Goal: Task Accomplishment & Management: Use online tool/utility

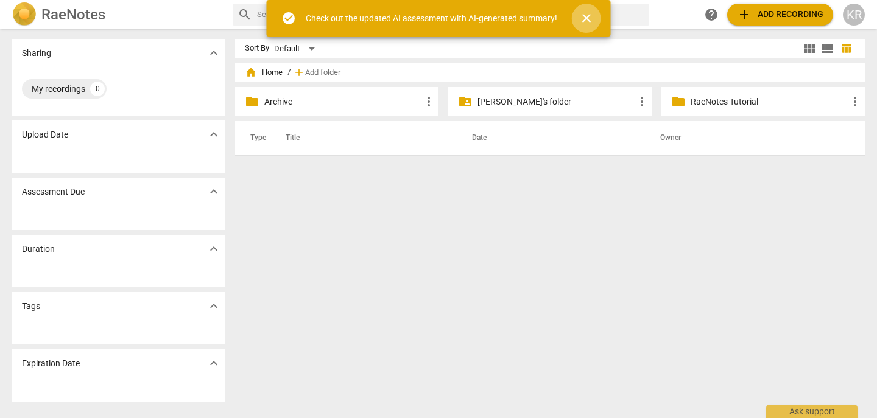
click at [590, 20] on span "close" at bounding box center [586, 18] width 15 height 15
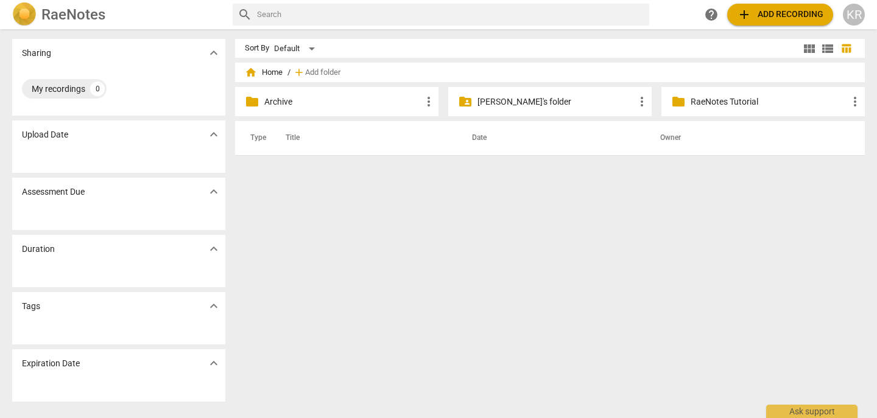
click at [779, 14] on span "add Add recording" at bounding box center [780, 14] width 86 height 15
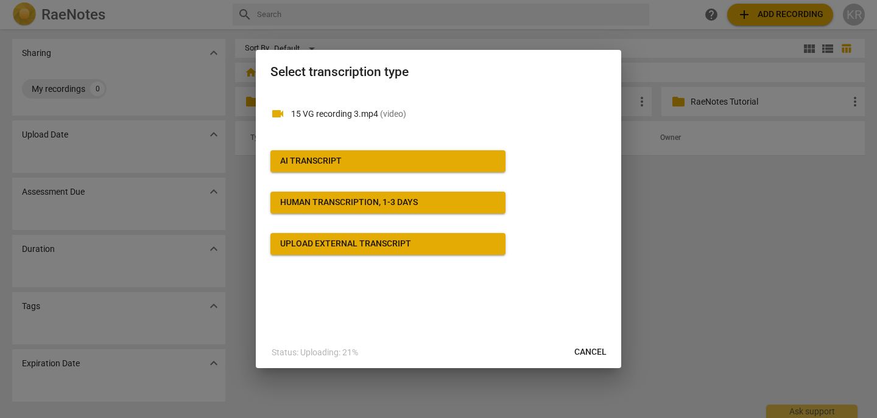
click at [450, 164] on span "AI Transcript" at bounding box center [388, 161] width 216 height 12
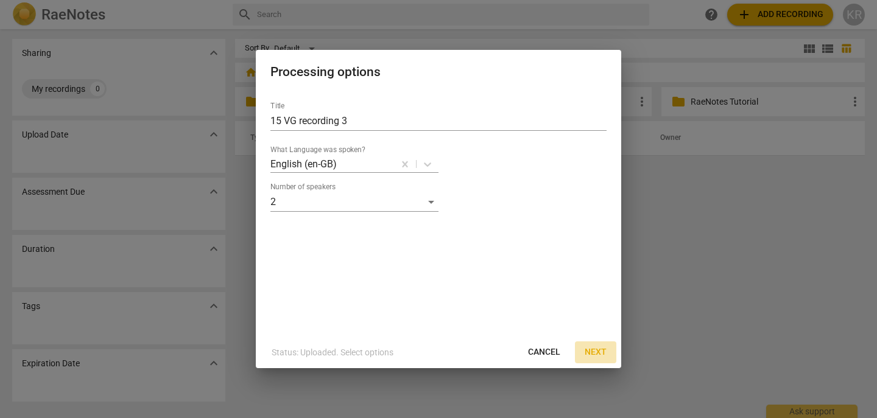
click at [595, 349] on span "Next" at bounding box center [595, 352] width 22 height 12
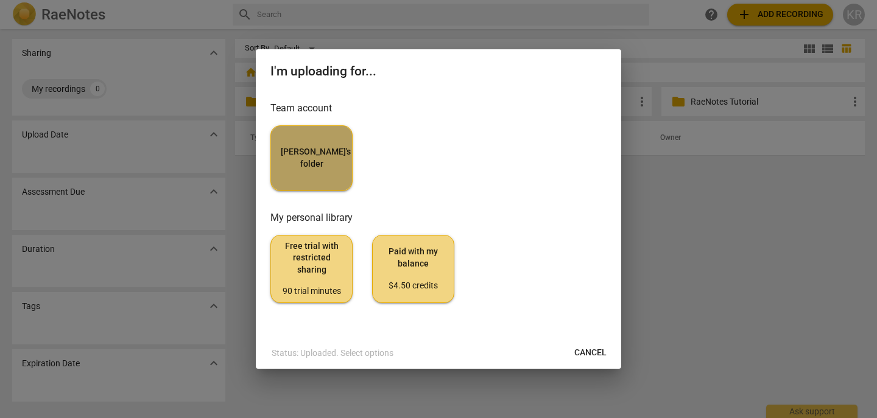
click at [325, 172] on button "[PERSON_NAME]'s folder" at bounding box center [311, 158] width 82 height 66
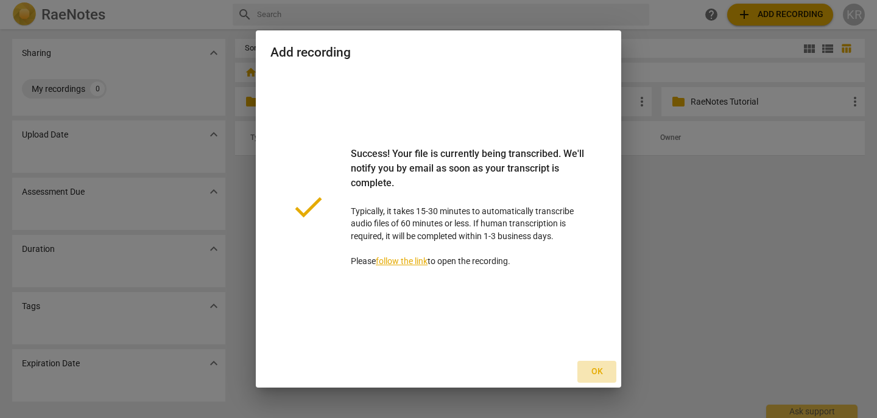
click at [600, 374] on span "Ok" at bounding box center [596, 372] width 19 height 12
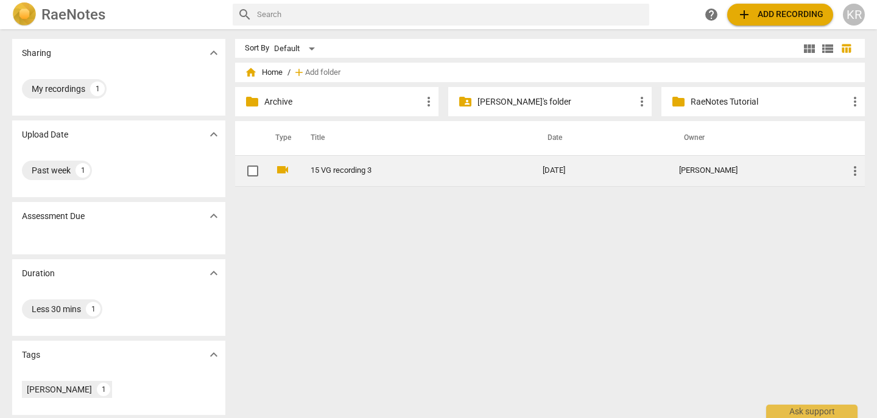
click at [382, 170] on link "15 VG recording 3" at bounding box center [404, 170] width 188 height 9
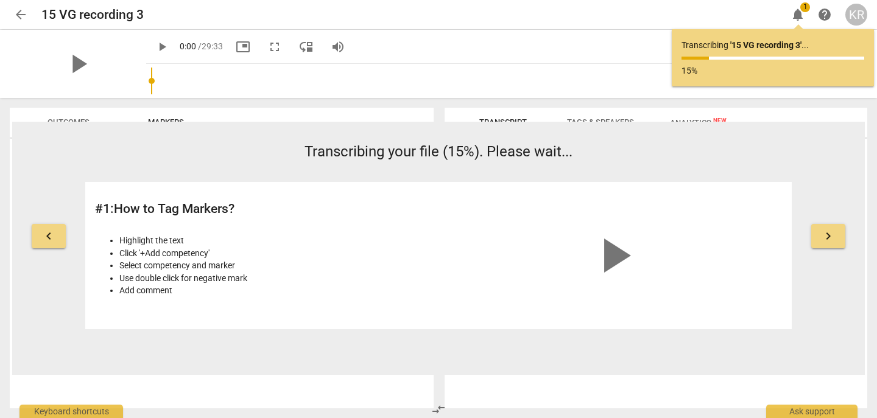
click at [7, 16] on header "arrow_back 15 VG recording 3 edit notifications 1 help KR" at bounding box center [438, 14] width 877 height 29
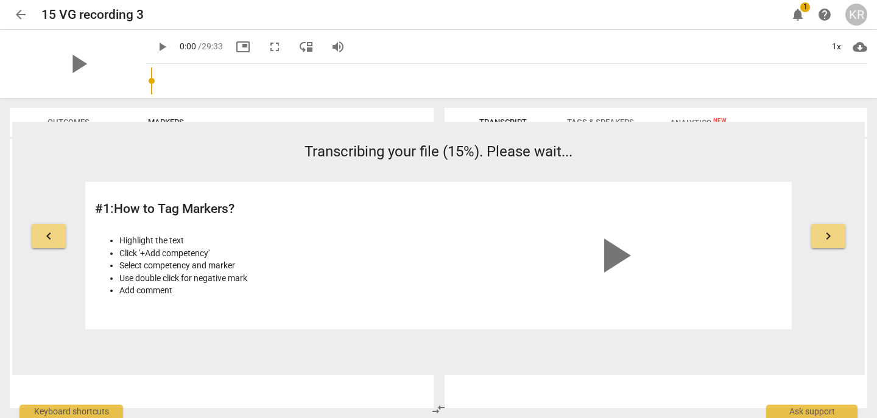
click at [22, 13] on span "arrow_back" at bounding box center [20, 14] width 15 height 15
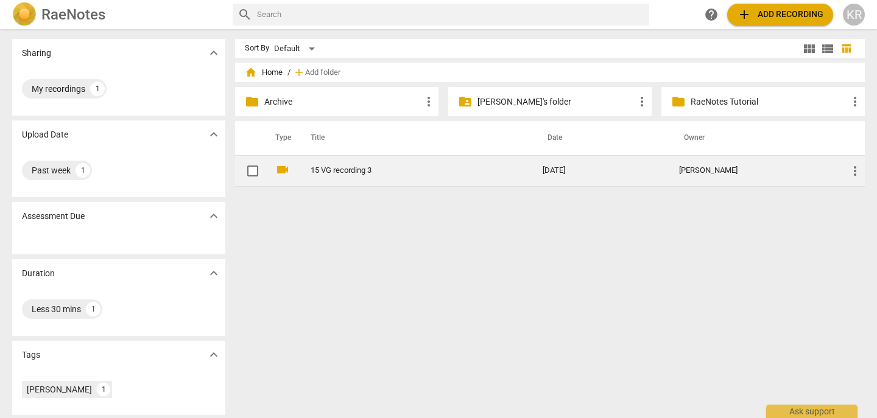
click at [340, 173] on link "15 VG recording 3" at bounding box center [404, 170] width 188 height 9
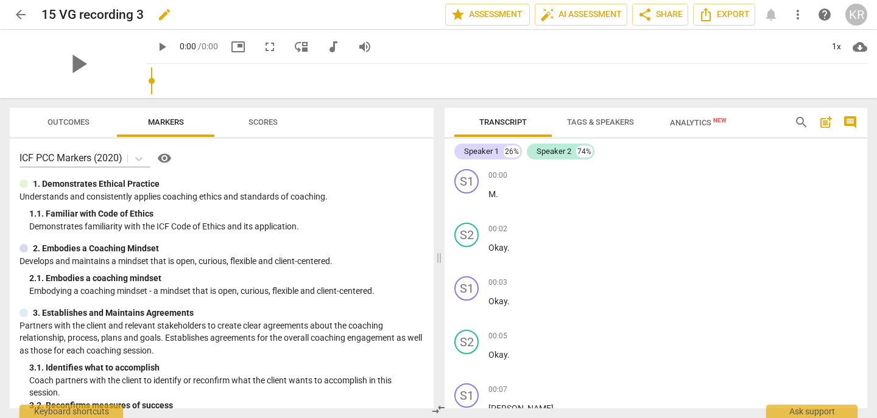
click at [119, 15] on h2 "15 VG recording 3" at bounding box center [92, 14] width 102 height 15
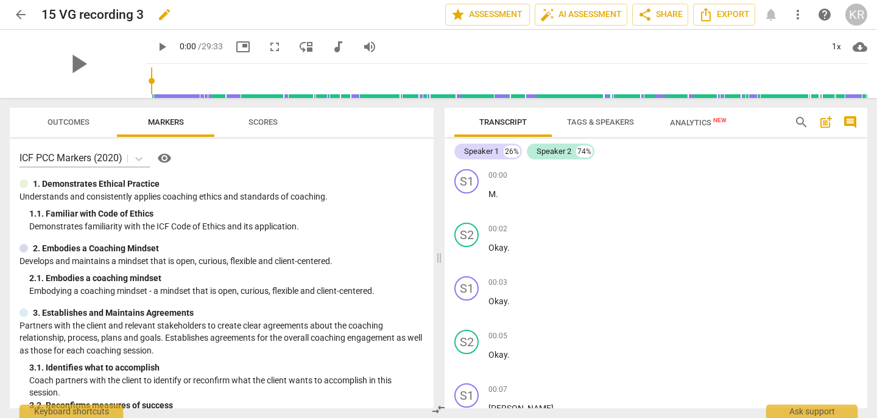
click at [119, 15] on h2 "15 VG recording 3" at bounding box center [92, 14] width 102 height 15
copy div "15 VG recording 3 edit star Assessment auto_fix_high AI Assessment share Share …"
click at [64, 64] on span "play_arrow" at bounding box center [78, 64] width 32 height 32
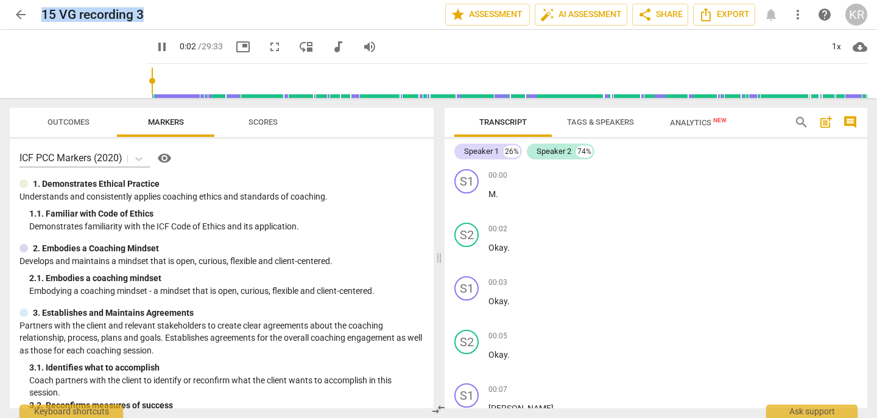
click at [209, 83] on input "range" at bounding box center [509, 80] width 716 height 39
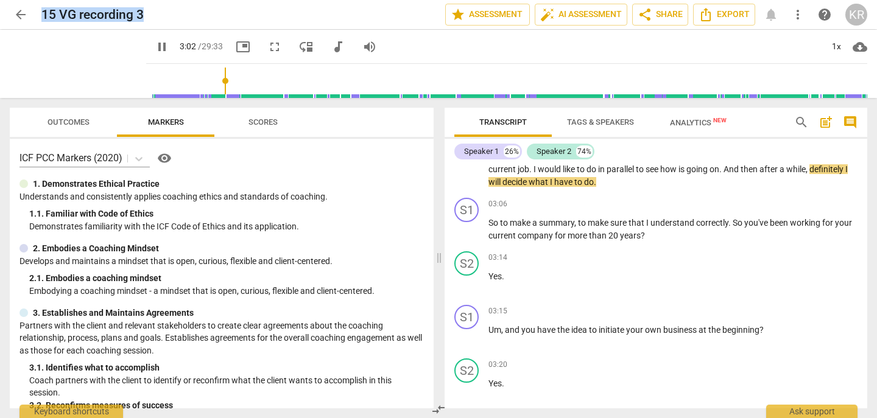
type input "183"
click at [22, 18] on span "arrow_back" at bounding box center [20, 14] width 15 height 15
